Goal: Task Accomplishment & Management: Use online tool/utility

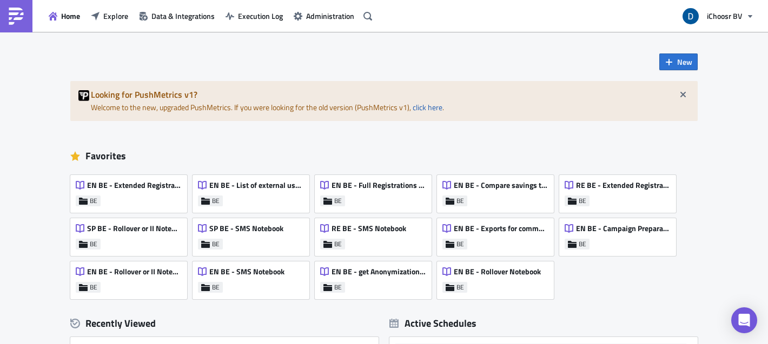
click at [252, 69] on div "New Looking for PushMetrics v1? Welcome to the new, upgraded PushMetrics. If yo…" at bounding box center [383, 266] width 649 height 469
click at [111, 16] on span "Explore" at bounding box center [115, 15] width 25 height 11
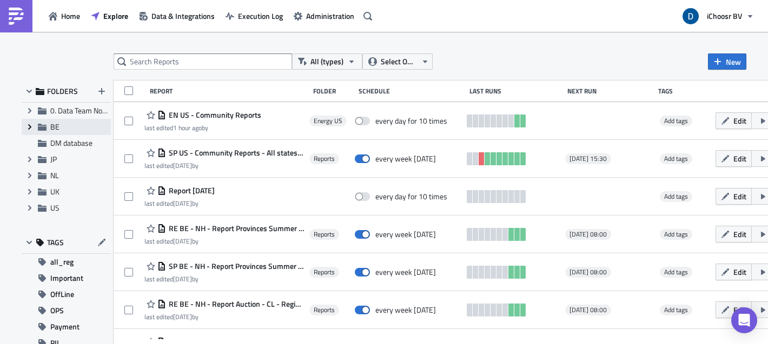
click at [28, 127] on icon "Expand group" at bounding box center [29, 127] width 9 height 9
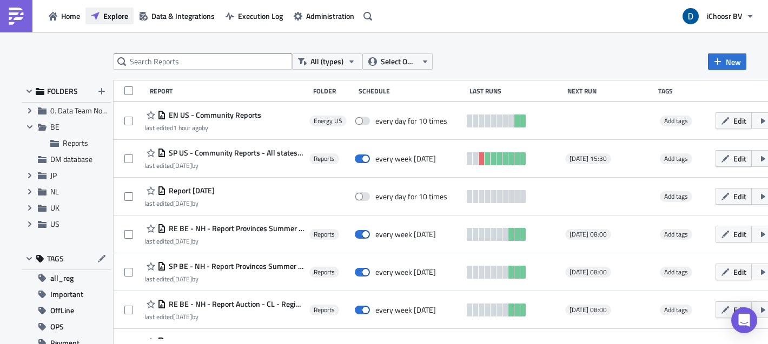
click at [110, 20] on span "Explore" at bounding box center [115, 15] width 25 height 11
click at [78, 141] on span "Reports" at bounding box center [75, 142] width 25 height 11
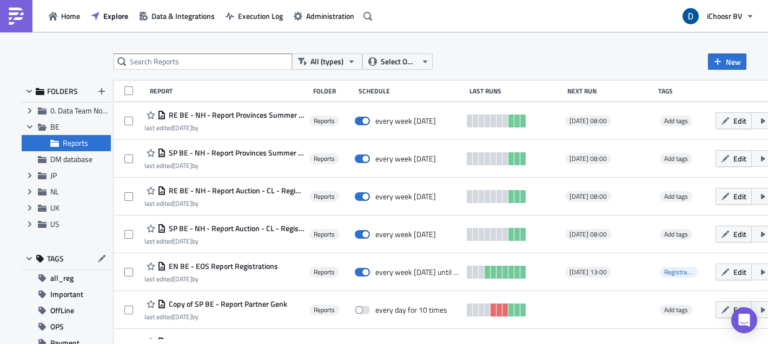
click at [89, 149] on div "Reports" at bounding box center [66, 143] width 89 height 16
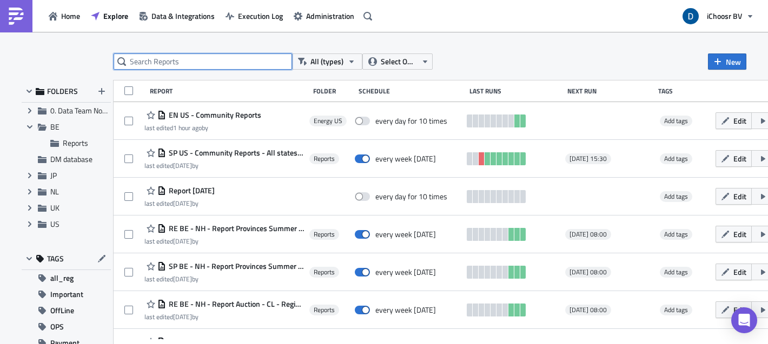
click at [220, 64] on input "text" at bounding box center [203, 62] width 178 height 16
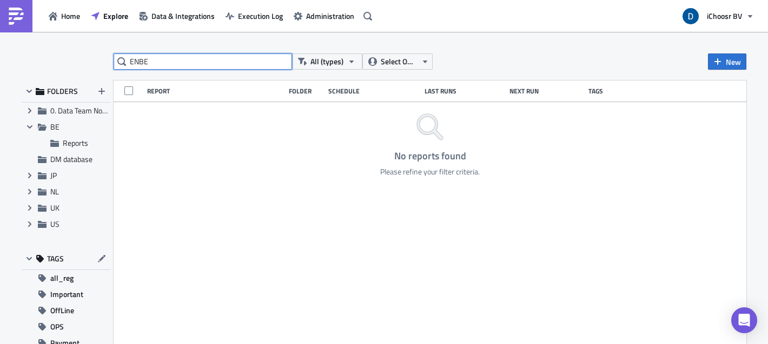
click at [136, 59] on input "ENBE" at bounding box center [203, 62] width 178 height 16
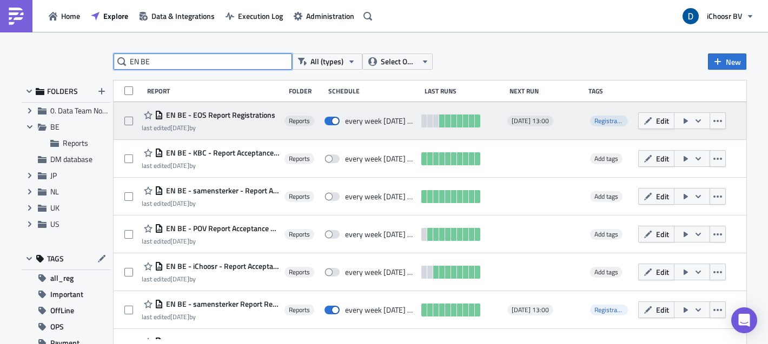
type input "EN BE"
click at [702, 123] on icon "button" at bounding box center [698, 121] width 9 height 9
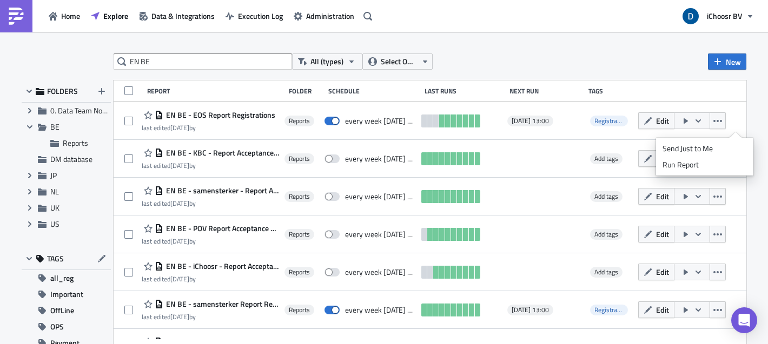
click at [499, 55] on div "EN BE All (types) Select Owner New" at bounding box center [430, 62] width 633 height 16
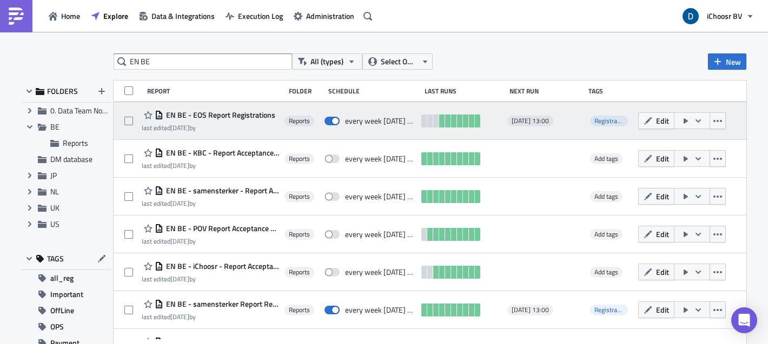
click at [702, 122] on icon "button" at bounding box center [698, 121] width 9 height 9
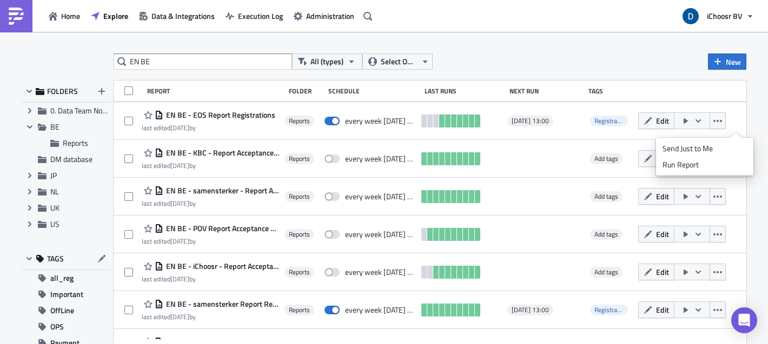
click at [522, 52] on div "EN BE All (types) Select Owner New FOLDERS Expand group 0. Data Team Notebooks …" at bounding box center [384, 189] width 768 height 314
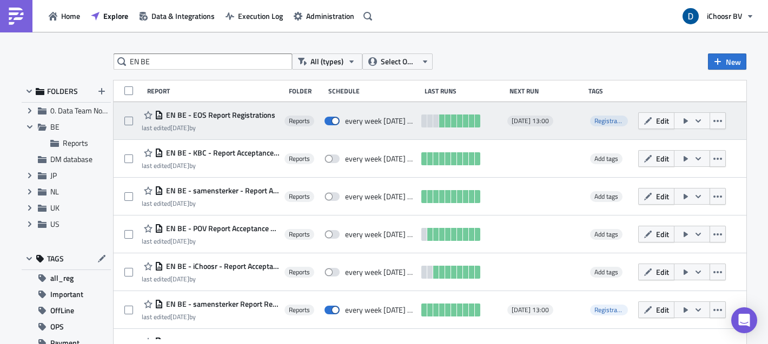
click at [710, 121] on button "button" at bounding box center [692, 120] width 36 height 17
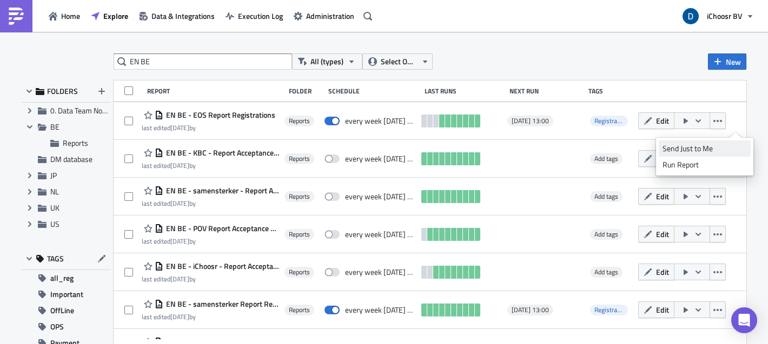
click at [735, 143] on div "Send Just to Me" at bounding box center [704, 148] width 84 height 11
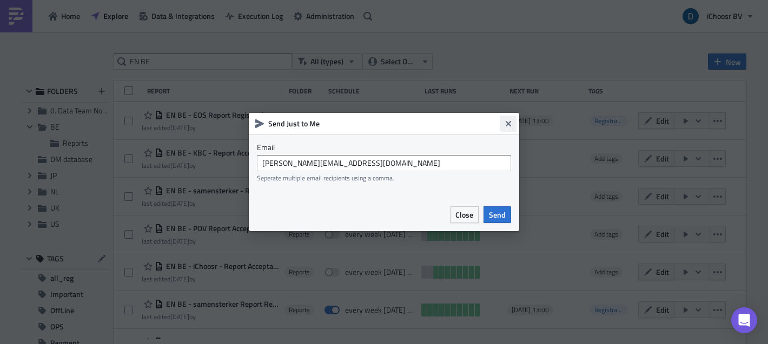
click at [515, 119] on button "Close" at bounding box center [508, 124] width 16 height 16
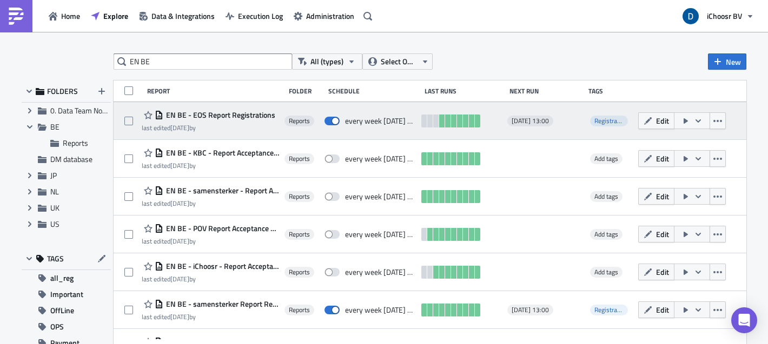
click at [259, 115] on span "EN BE - EOS Report Registrations" at bounding box center [219, 115] width 112 height 10
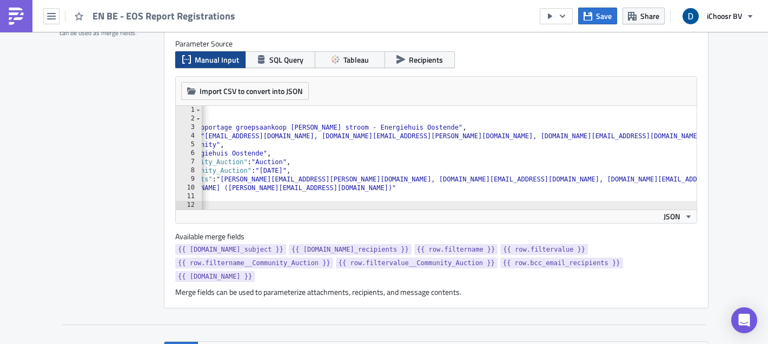
scroll to position [0, 108]
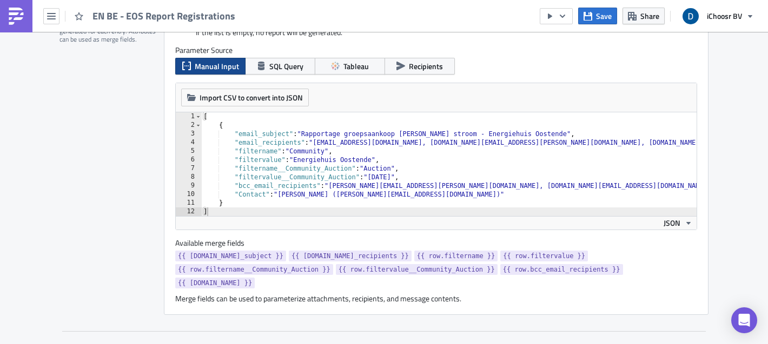
scroll to position [300, 0]
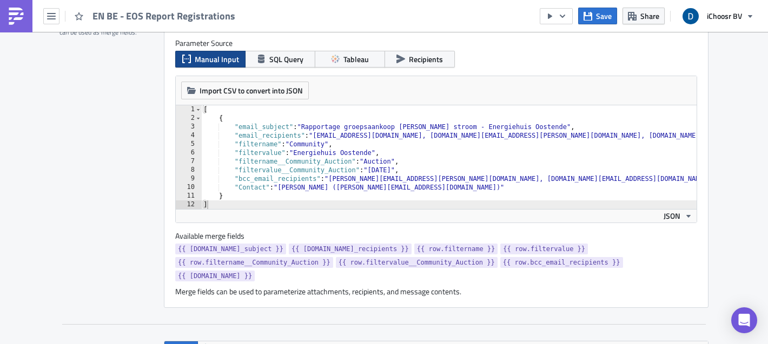
type textarea ""filtervalue__Community_Auction": "[DATE]","
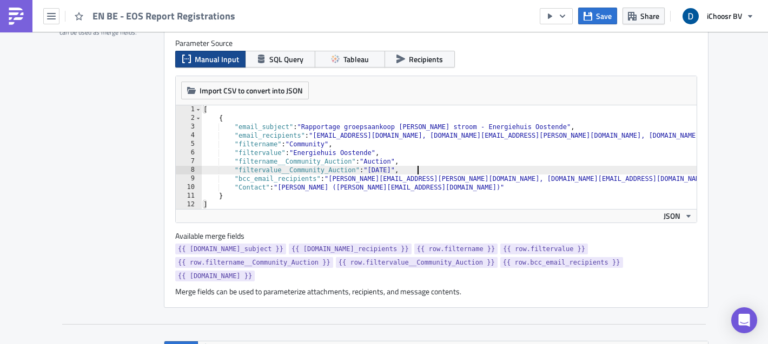
click at [417, 172] on div "[ { "email_subject" : "Rapportage groepsaankoop [PERSON_NAME] stroom - Energieh…" at bounding box center [503, 165] width 604 height 121
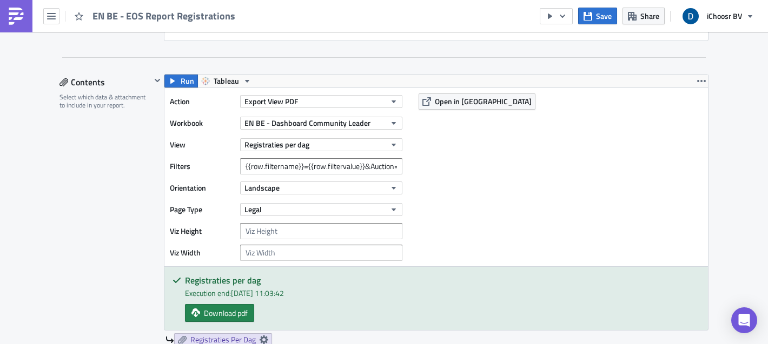
scroll to position [566, 0]
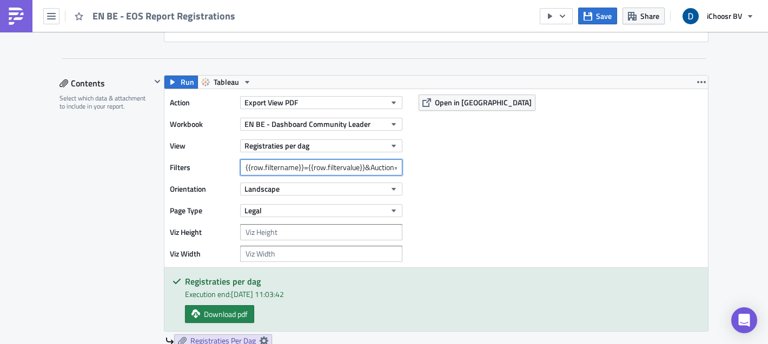
click at [357, 164] on input "{{row.filtername}}={{row.filtervalue}}&Auction=[DATE],[DATE]" at bounding box center [321, 168] width 162 height 16
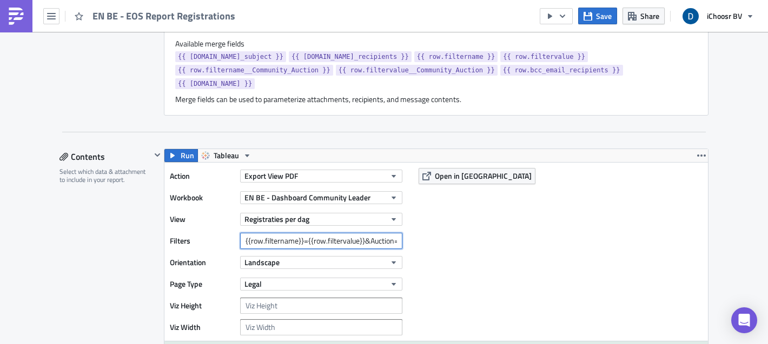
scroll to position [495, 0]
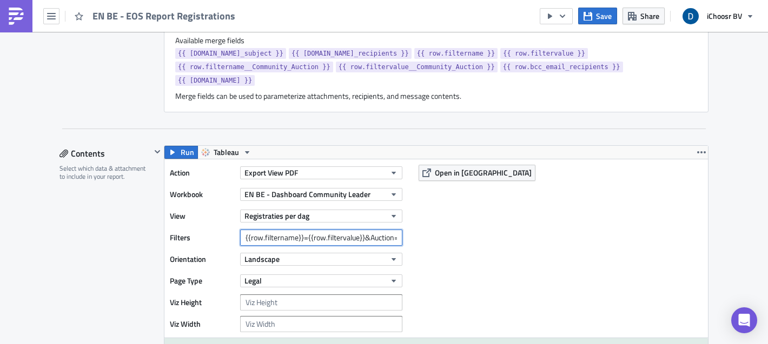
click at [389, 239] on input "{{row.filtername}}={{row.filtervalue}}&Auction=[DATE],[DATE]" at bounding box center [321, 238] width 162 height 16
click at [455, 246] on div "Action Export View PDF Workbook EN BE - Dashboard Community Leader View Registr…" at bounding box center [435, 249] width 543 height 178
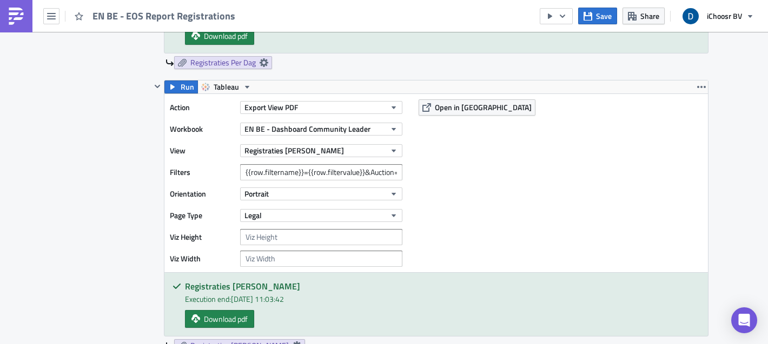
scroll to position [851, 0]
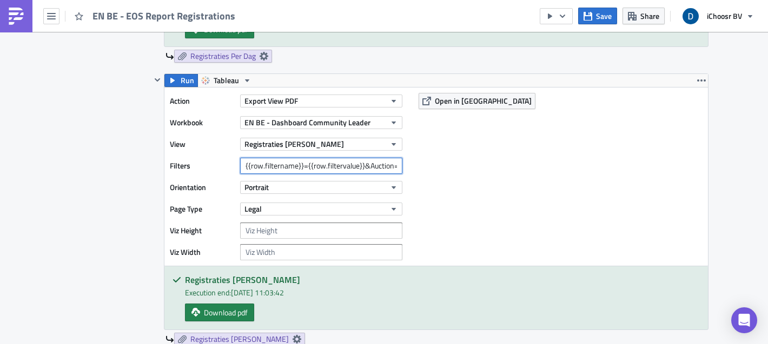
click at [370, 171] on input "{{row.filtername}}={{row.filtervalue}}&Auction=[DATE]" at bounding box center [321, 166] width 162 height 16
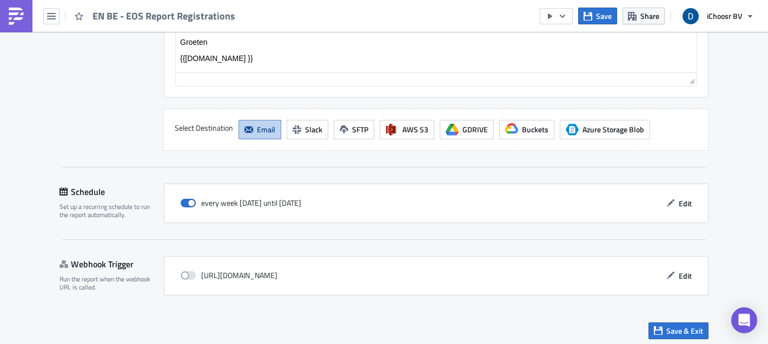
scroll to position [1699, 0]
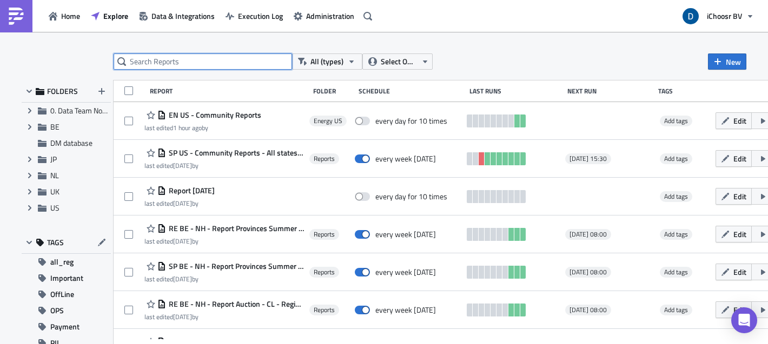
click at [205, 68] on input "text" at bounding box center [203, 62] width 178 height 16
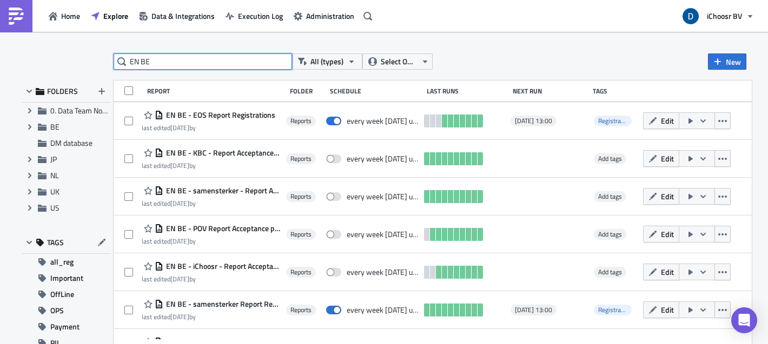
type input "EN BE"
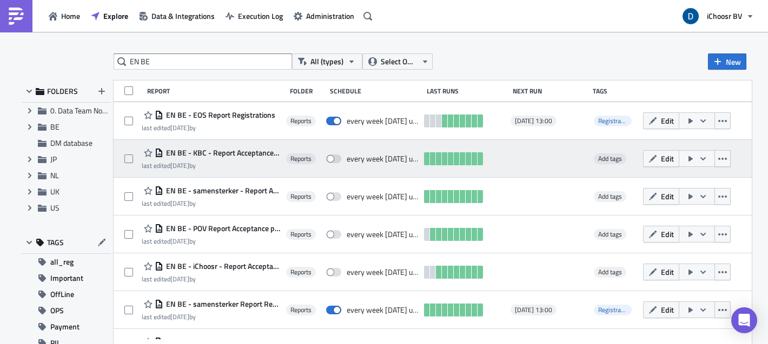
click at [257, 152] on span "EN BE - KBC - Report Acceptance phase [DATE]" at bounding box center [221, 153] width 117 height 10
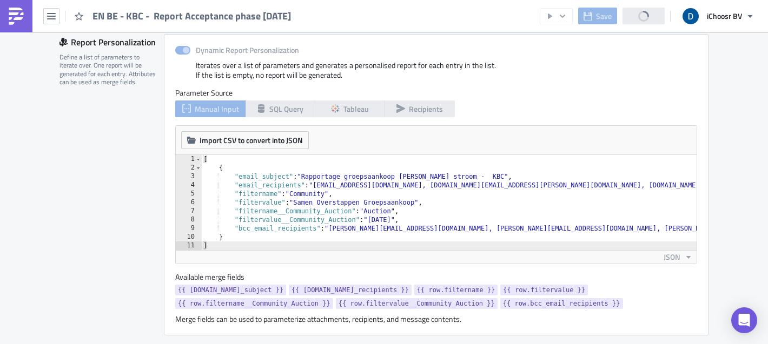
scroll to position [250, 0]
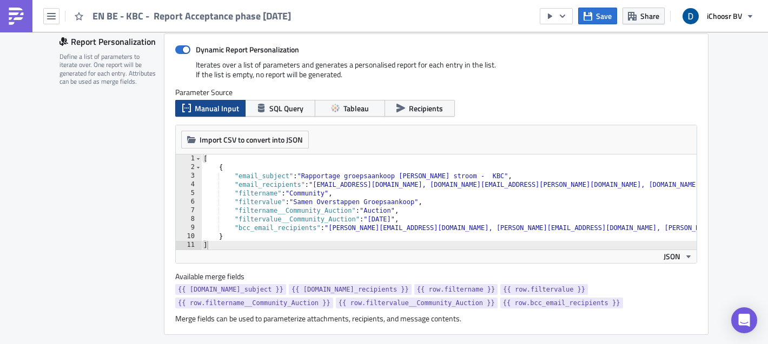
type textarea ""filtervalue__Community_Auction": "[DATE]","
click at [375, 222] on div "[ { "email_subject" : "Rapportage groepsaankoop [PERSON_NAME] stroom - KBC" , "…" at bounding box center [479, 211] width 557 height 112
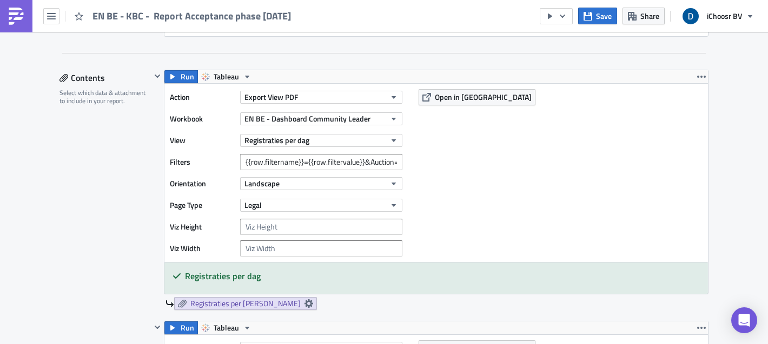
scroll to position [549, 0]
click at [376, 165] on input "{{row.filtername}}={{row.filtervalue}}&Auction=[DATE],[DATE]" at bounding box center [321, 162] width 162 height 16
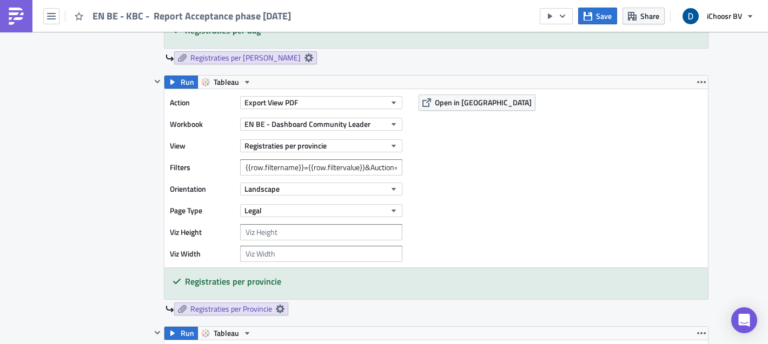
scroll to position [806, 0]
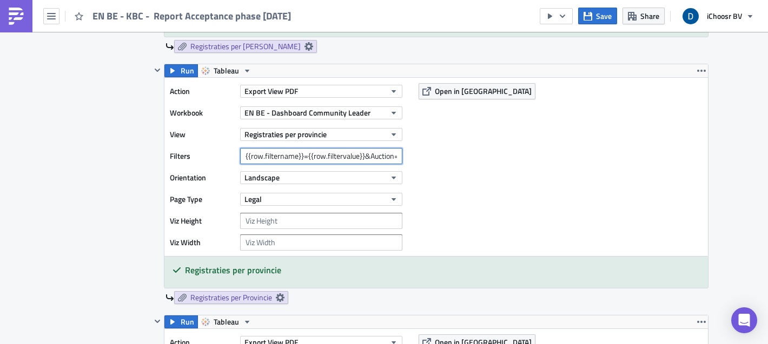
click at [353, 160] on input "{{row.filtername}}={{row.filtervalue}}&Auction=[DATE],[DATE]" at bounding box center [321, 156] width 162 height 16
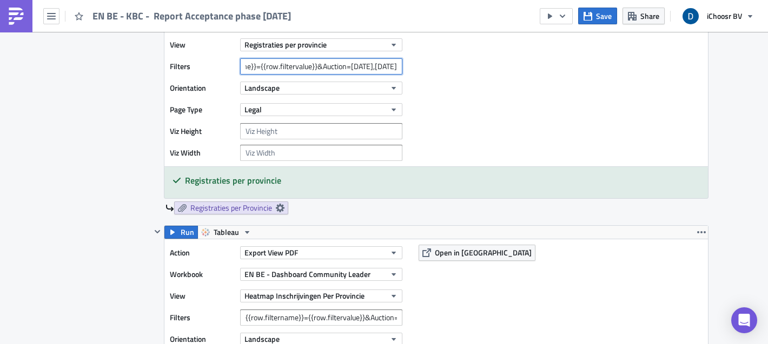
scroll to position [952, 0]
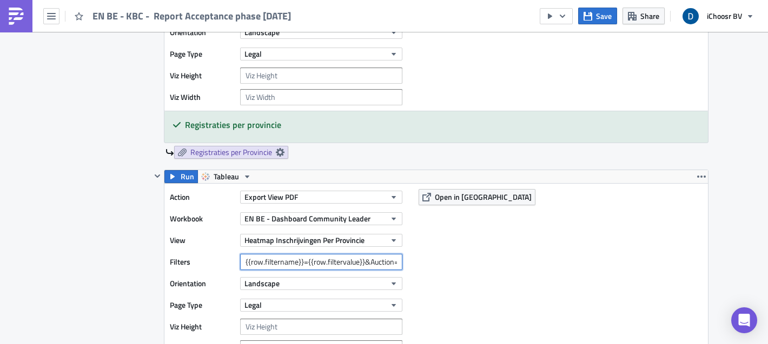
click at [344, 254] on input "{{row.filtername}}={{row.filtervalue}}&Auction=[DATE]" at bounding box center [321, 262] width 162 height 16
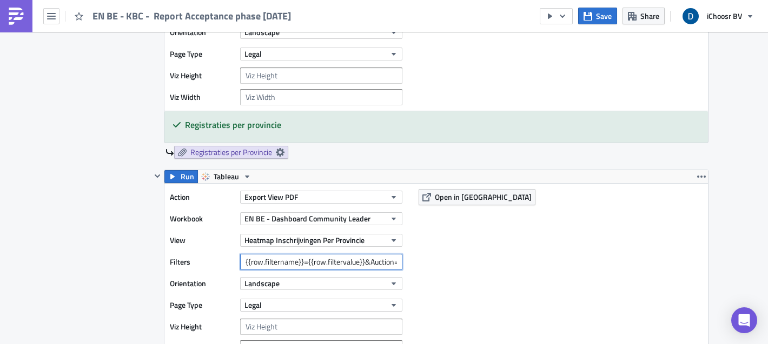
click at [344, 254] on input "{{row.filtername}}={{row.filtervalue}}&Auction=[DATE]" at bounding box center [321, 262] width 162 height 16
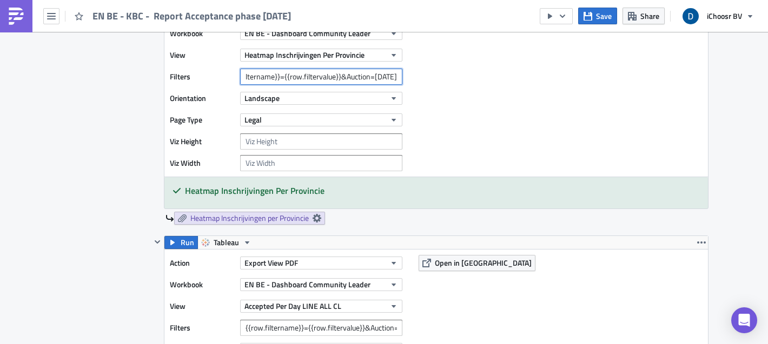
scroll to position [1258, 0]
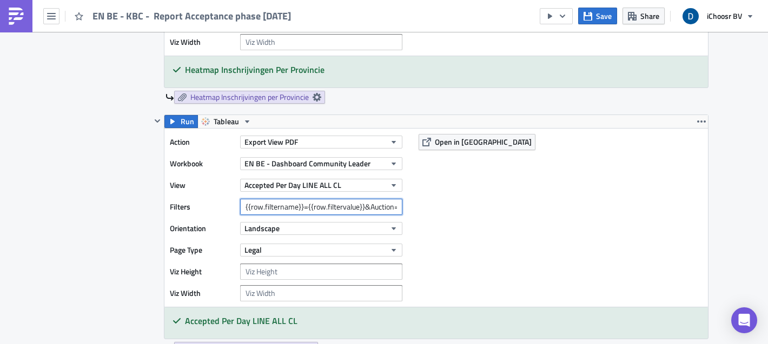
click at [364, 211] on input "{{row.filtername}}={{row.filtervalue}}&Auction=[DATE],[DATE]" at bounding box center [321, 207] width 162 height 16
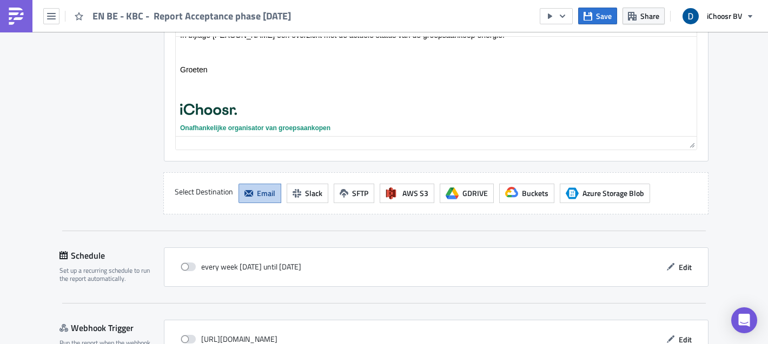
scroll to position [2876, 0]
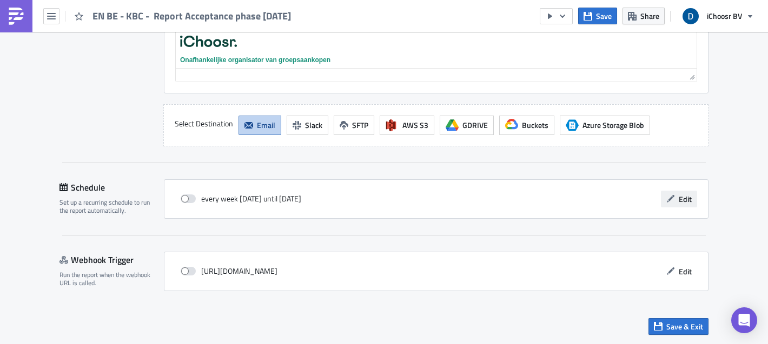
click at [688, 195] on span "Edit" at bounding box center [685, 199] width 13 height 11
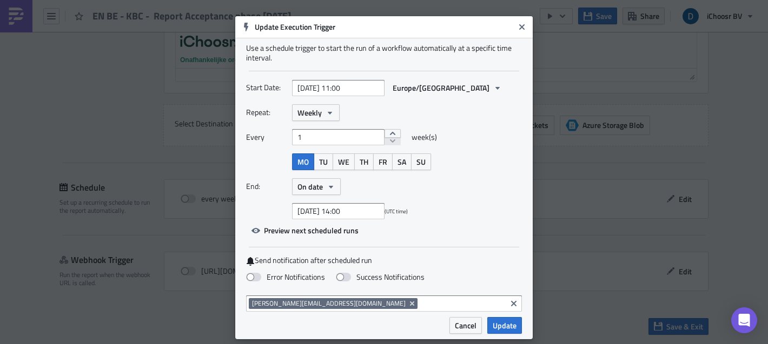
click at [353, 76] on div "Use a schedule trigger to start the run of a workflow automatically at a specif…" at bounding box center [383, 178] width 297 height 280
click at [349, 85] on input "[DATE] 11:00" at bounding box center [338, 88] width 92 height 16
select select "4"
select select "2025"
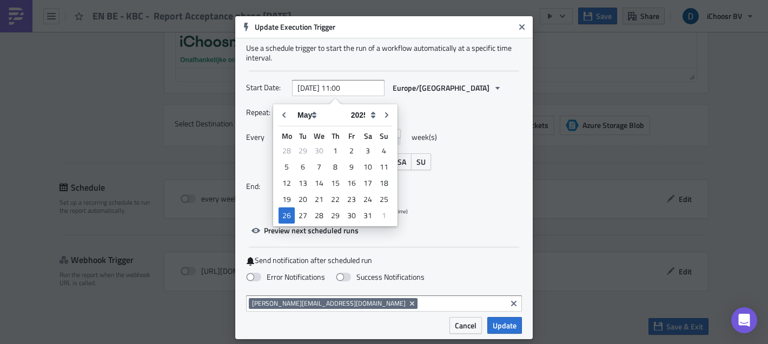
click at [439, 122] on div "Repeat: Weekly Every 1 week(s) MO TU WE TH FR SA SU End: On date [DATE] 14:00 (…" at bounding box center [384, 161] width 276 height 115
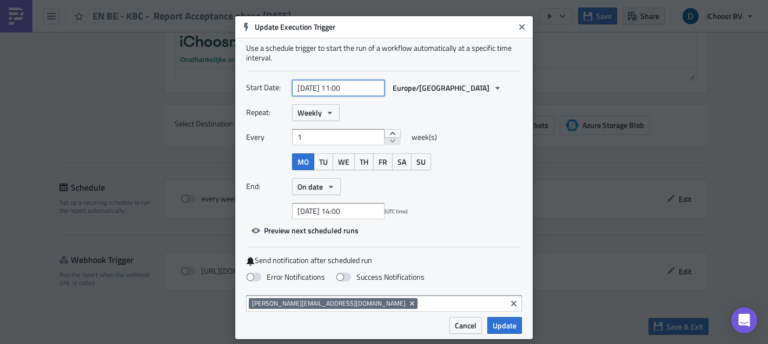
select select "4"
select select "2025"
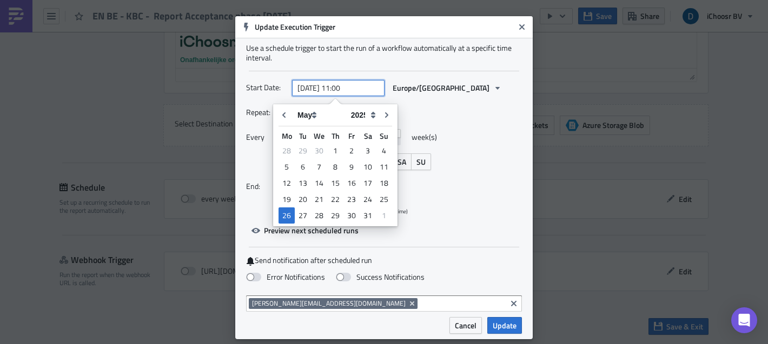
click at [344, 89] on input "[DATE] 11:00" at bounding box center [338, 88] width 92 height 16
click at [435, 114] on div "Repeat: Weekly" at bounding box center [384, 112] width 276 height 17
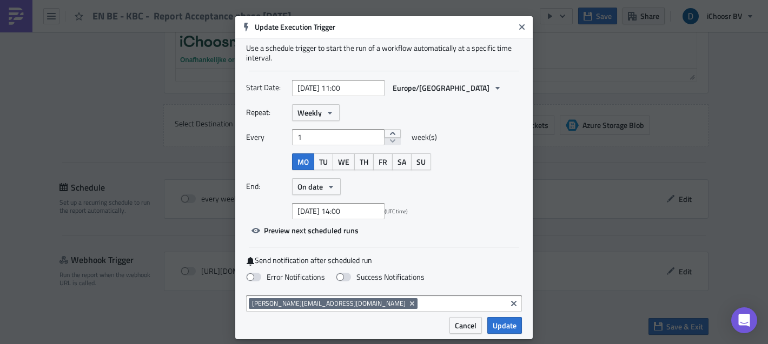
scroll to position [13, 0]
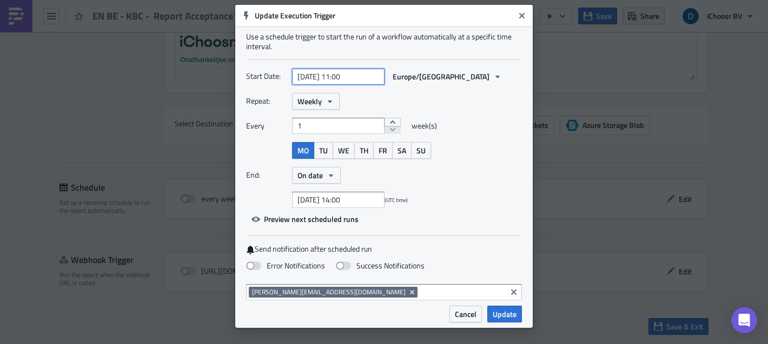
click at [338, 71] on input "[DATE] 11:00" at bounding box center [338, 77] width 92 height 16
select select "4"
select select "2025"
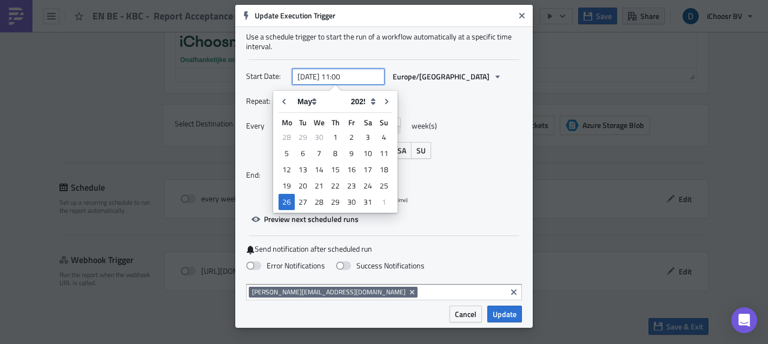
click at [338, 71] on input "[DATE] 11:00" at bounding box center [338, 77] width 92 height 16
click at [411, 93] on div "Repeat: Weekly" at bounding box center [384, 101] width 276 height 17
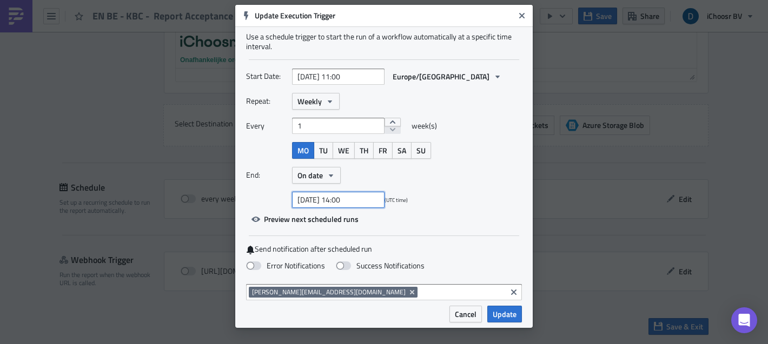
select select "6"
select select "2025"
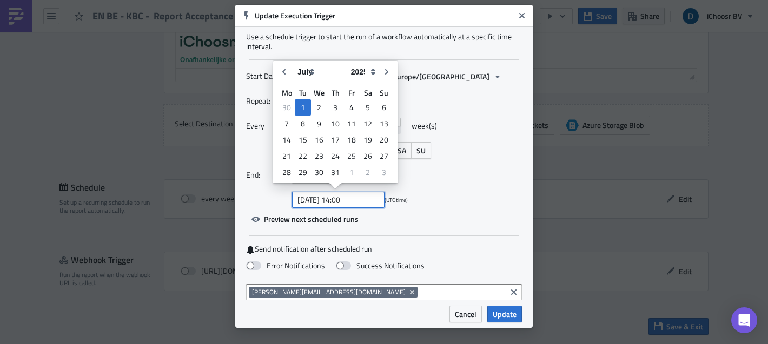
click at [347, 201] on input "[DATE] 14:00" at bounding box center [338, 200] width 92 height 16
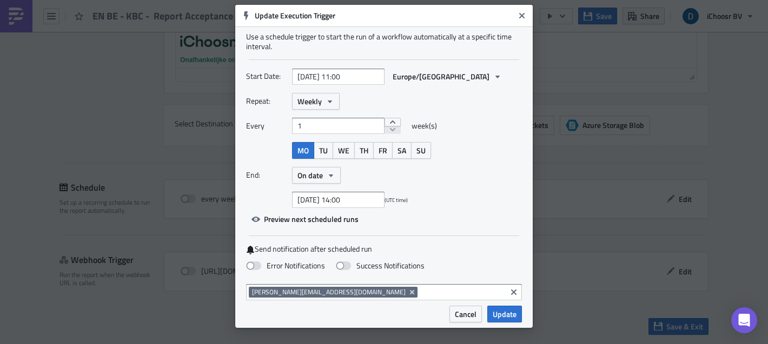
click at [427, 188] on div "Repeat: Weekly Every 1 week(s) MO TU WE TH FR SA SU End: On date [DATE] 14:00 (…" at bounding box center [384, 150] width 276 height 115
click at [464, 320] on span "Cancel" at bounding box center [466, 314] width 22 height 11
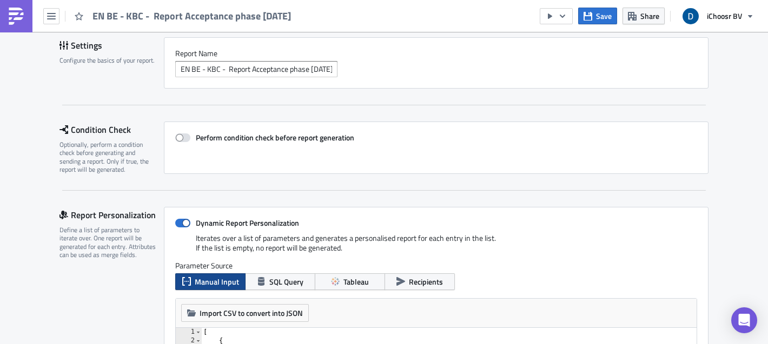
scroll to position [0, 0]
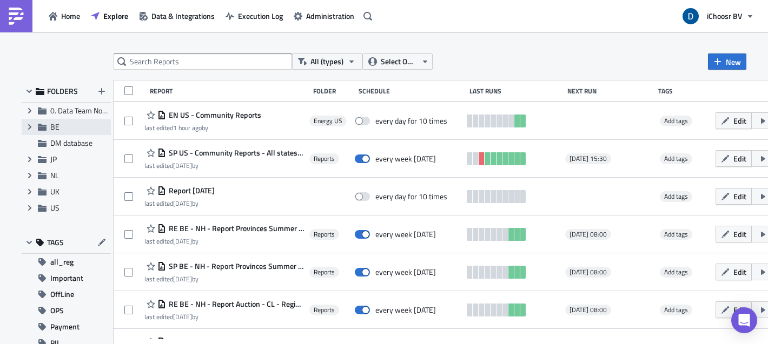
click at [57, 128] on span "BE" at bounding box center [54, 126] width 9 height 11
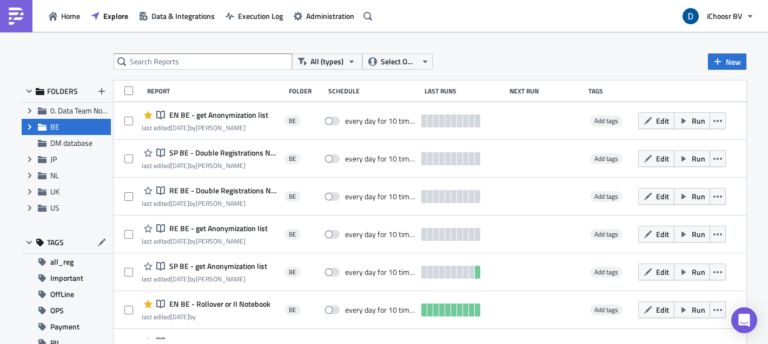
click at [30, 124] on icon "Expand group" at bounding box center [29, 127] width 9 height 9
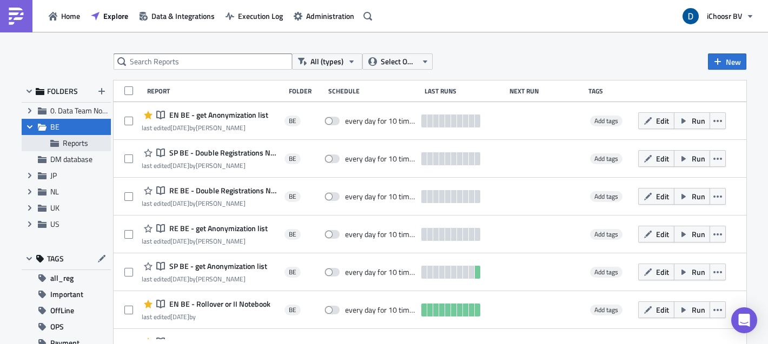
click at [67, 144] on span "Reports" at bounding box center [75, 142] width 25 height 11
